Goal: Information Seeking & Learning: Find specific page/section

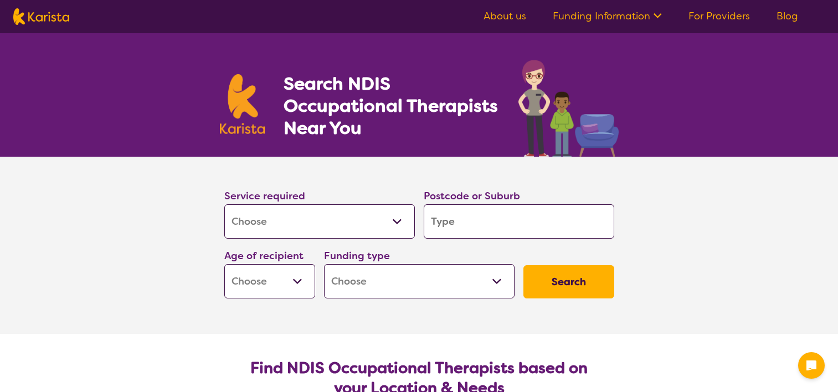
select select "[MEDICAL_DATA]"
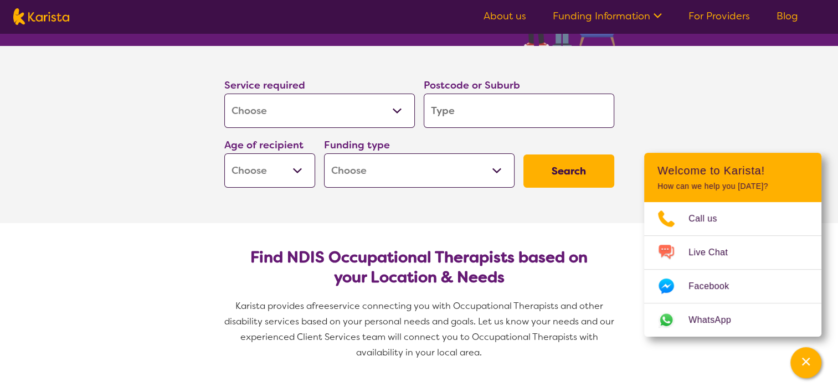
click at [476, 107] on input "search" at bounding box center [519, 111] width 191 height 34
type input "3"
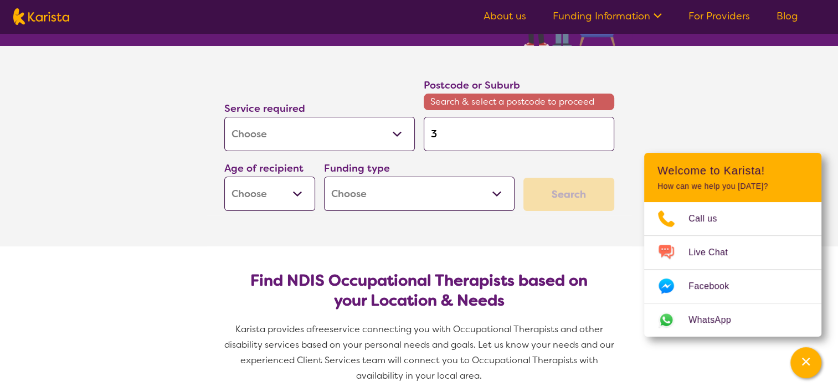
type input "36"
type input "369"
type input "3690"
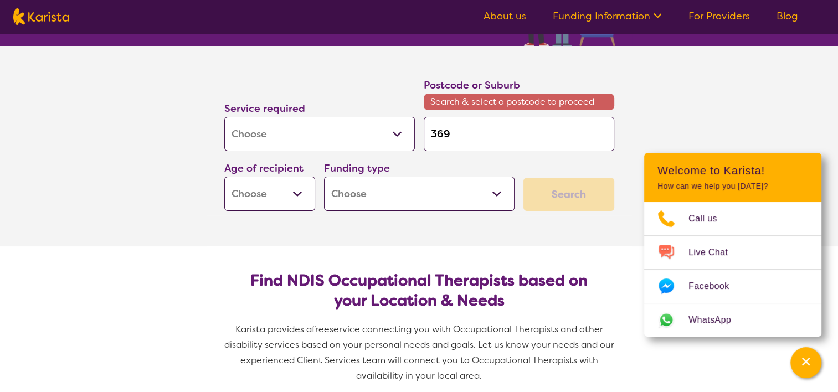
type input "3690"
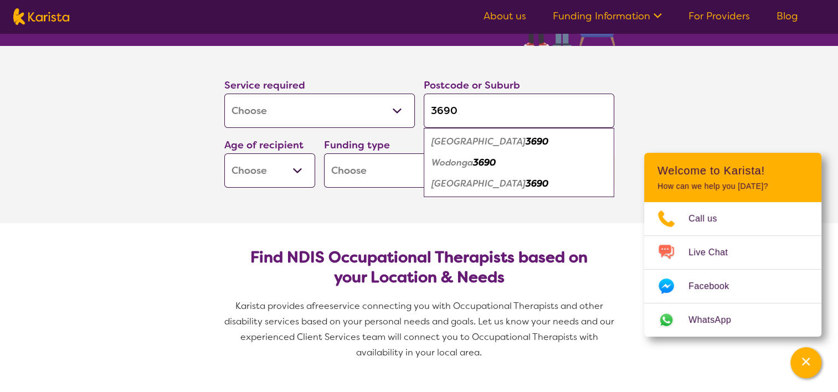
type input "3690"
click at [461, 165] on em "Wodonga" at bounding box center [453, 163] width 42 height 12
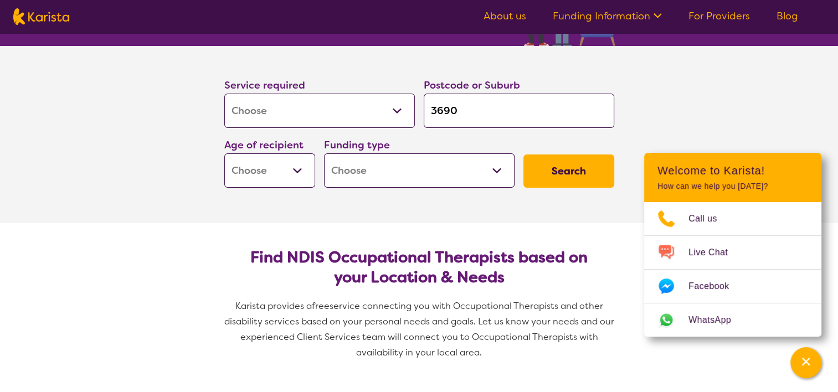
click at [295, 171] on select "Early Childhood - 0 to 9 Child - 10 to 11 Adolescent - 12 to 17 Adult - 18 to 6…" at bounding box center [269, 171] width 91 height 34
select select "AG"
click at [224, 154] on select "Early Childhood - 0 to 9 Child - 10 to 11 Adolescent - 12 to 17 Adult - 18 to 6…" at bounding box center [269, 171] width 91 height 34
select select "AG"
click at [490, 174] on select "Home Care Package (HCP) National Disability Insurance Scheme (NDIS) I don't know" at bounding box center [419, 171] width 191 height 34
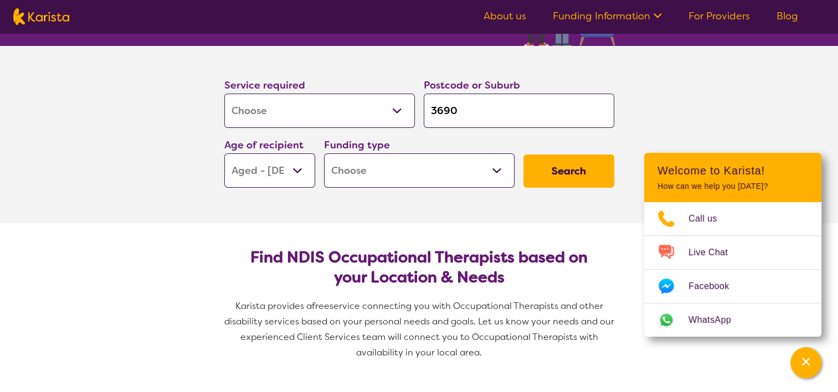
click at [603, 199] on section "Service required Allied Health Assistant Assessment ([MEDICAL_DATA] or [MEDICAL…" at bounding box center [419, 134] width 443 height 177
